Goal: Information Seeking & Learning: Check status

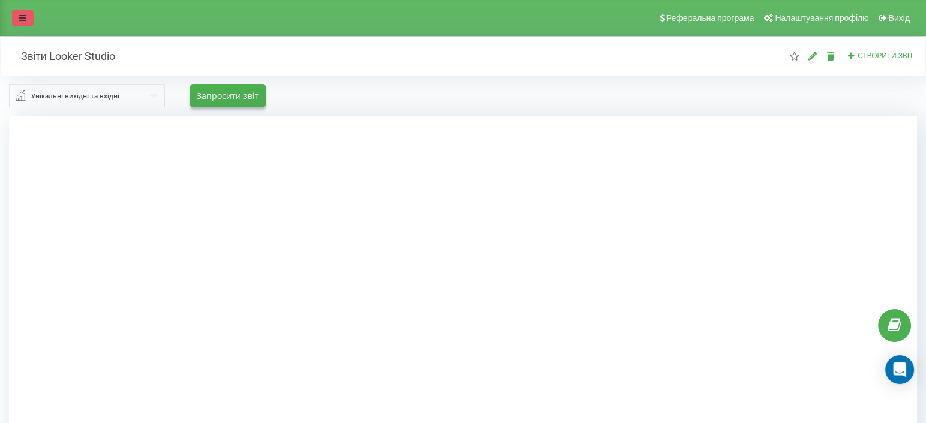
click at [28, 14] on link at bounding box center [23, 18] width 22 height 17
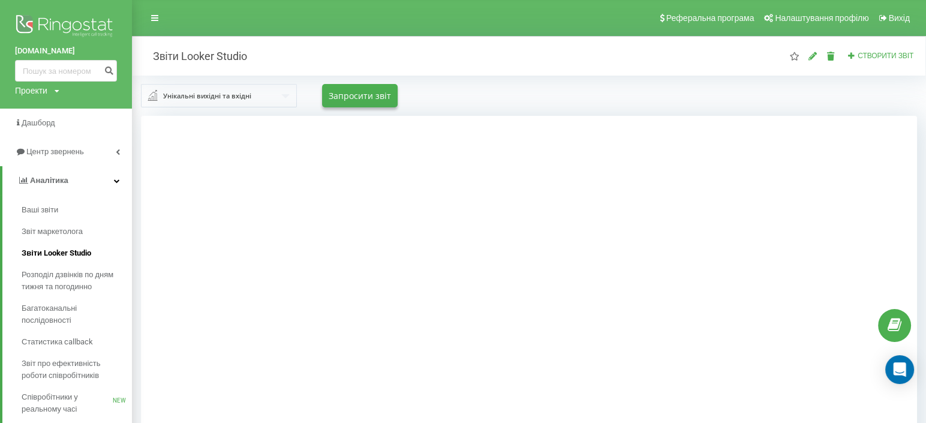
click at [79, 251] on span "Звіти Looker Studio" at bounding box center [57, 253] width 70 height 12
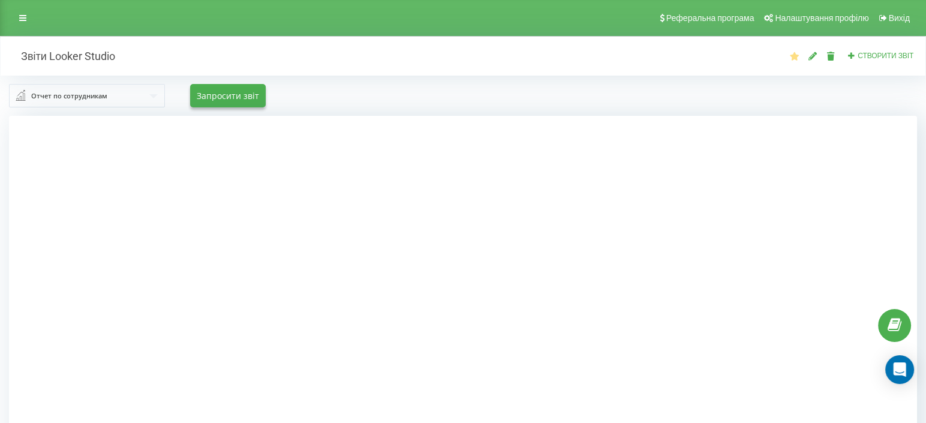
click at [35, 102] on input "text" at bounding box center [87, 96] width 155 height 22
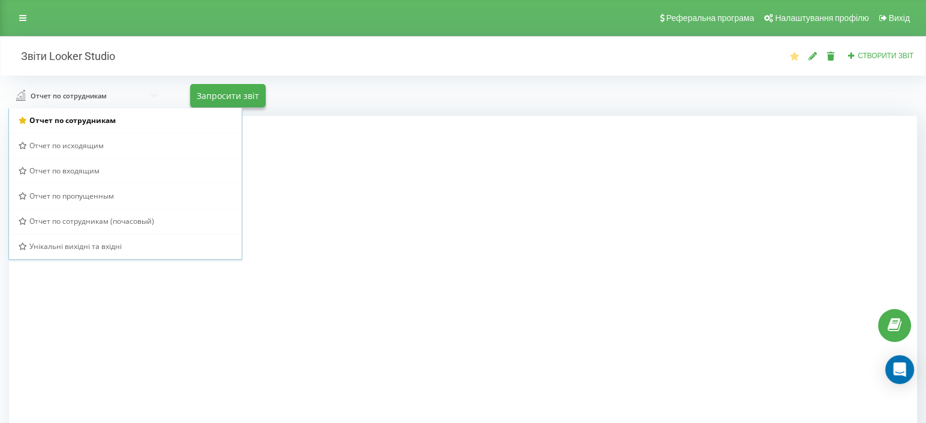
click at [49, 247] on span "Унікальні вихідні та вхідні" at bounding box center [75, 246] width 92 height 10
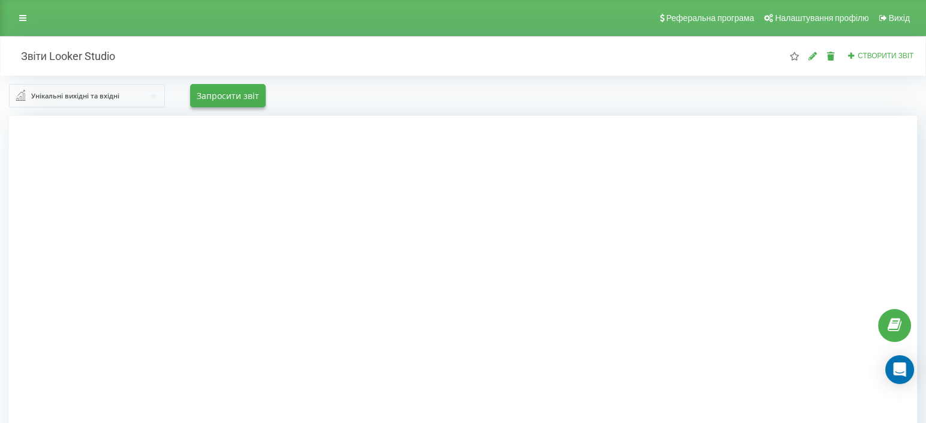
drag, startPoint x: 785, startPoint y: 332, endPoint x: 788, endPoint y: 325, distance: 7.2
click at [785, 329] on div at bounding box center [463, 327] width 908 height 423
click at [16, 16] on link at bounding box center [23, 18] width 22 height 17
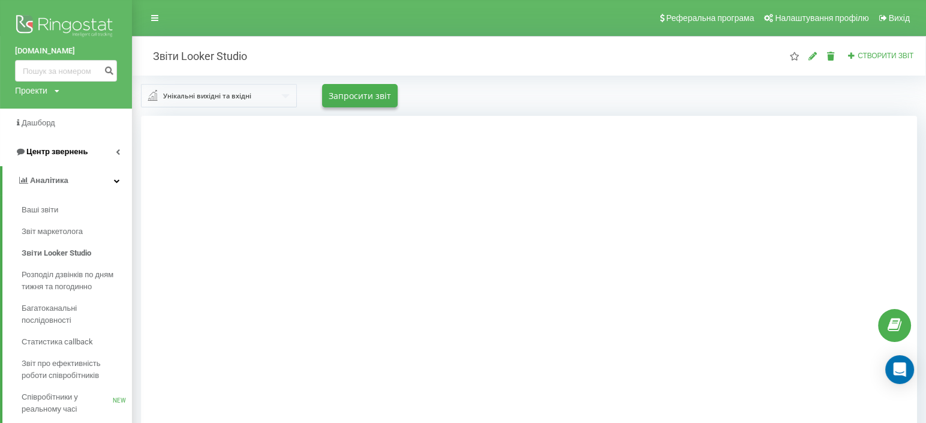
click at [45, 152] on span "Центр звернень" at bounding box center [56, 151] width 61 height 9
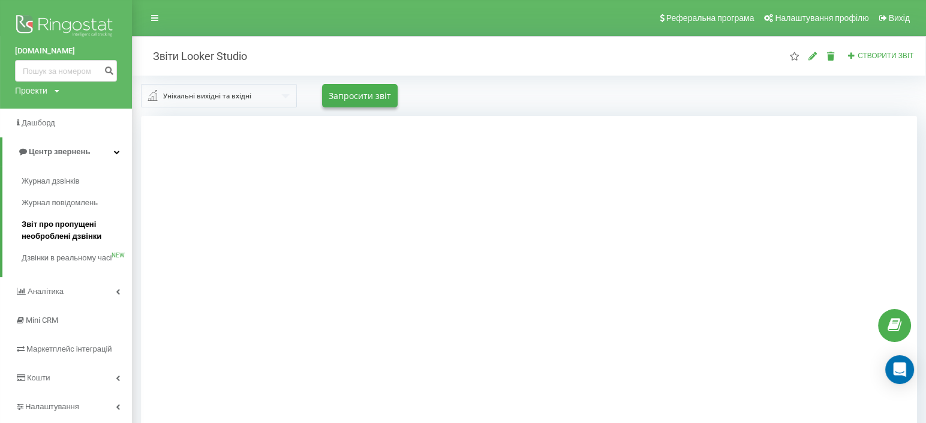
click at [88, 224] on span "Звіт про пропущені необроблені дзвінки" at bounding box center [74, 230] width 104 height 24
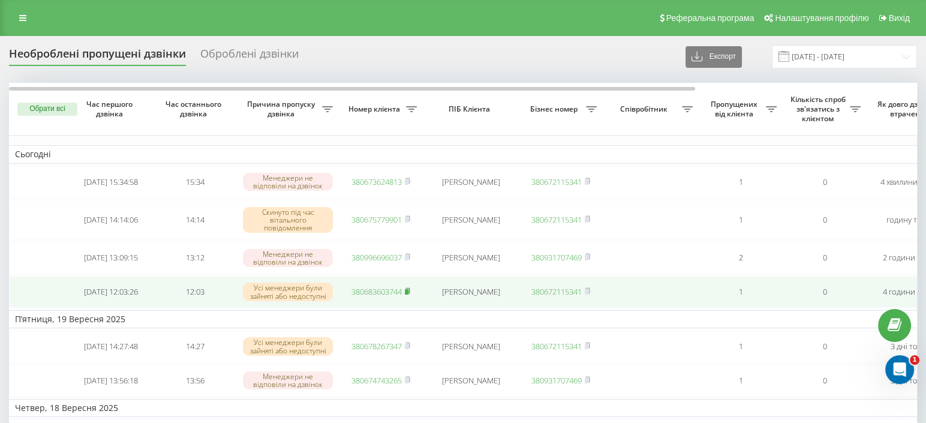
click at [409, 294] on rect at bounding box center [407, 291] width 4 height 5
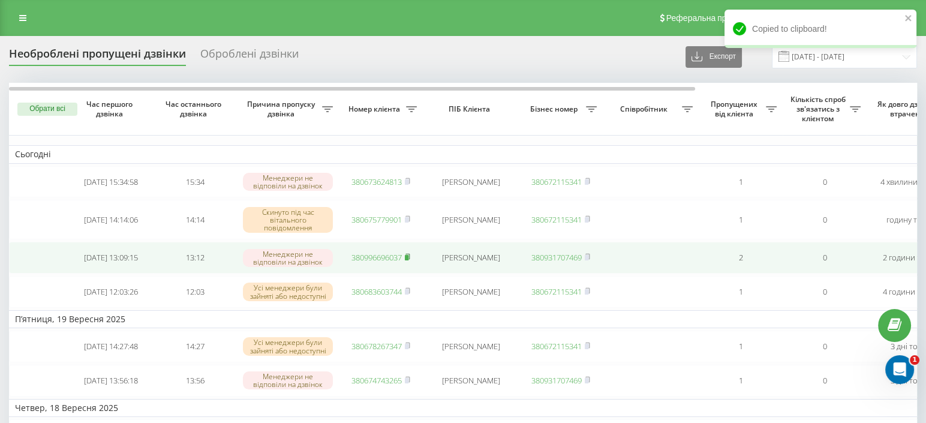
click at [410, 259] on icon at bounding box center [407, 256] width 5 height 7
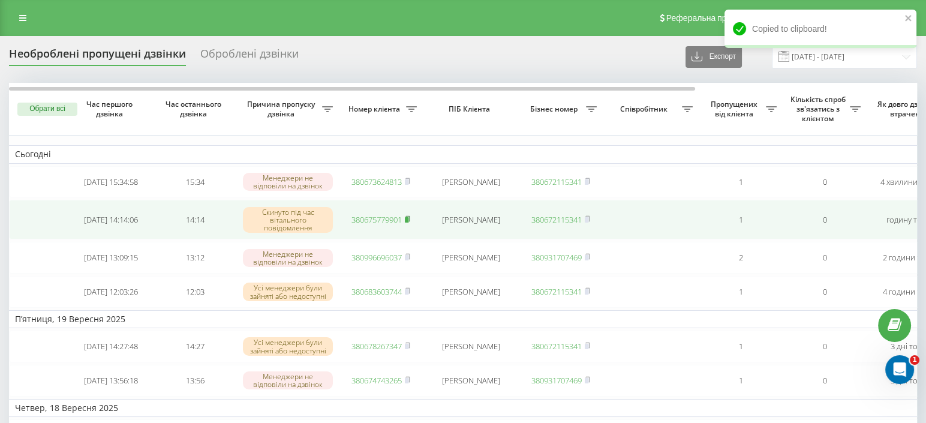
click at [408, 219] on rect at bounding box center [407, 219] width 4 height 5
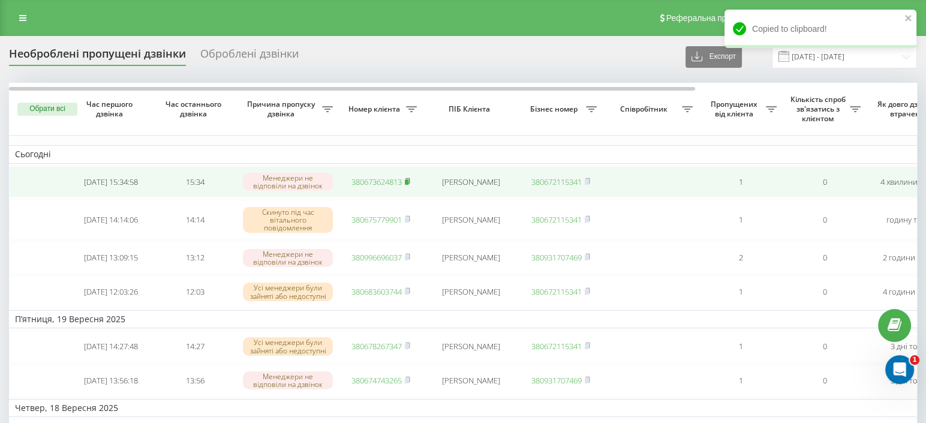
click at [410, 183] on icon at bounding box center [408, 180] width 4 height 5
